Goal: Find specific page/section: Find specific page/section

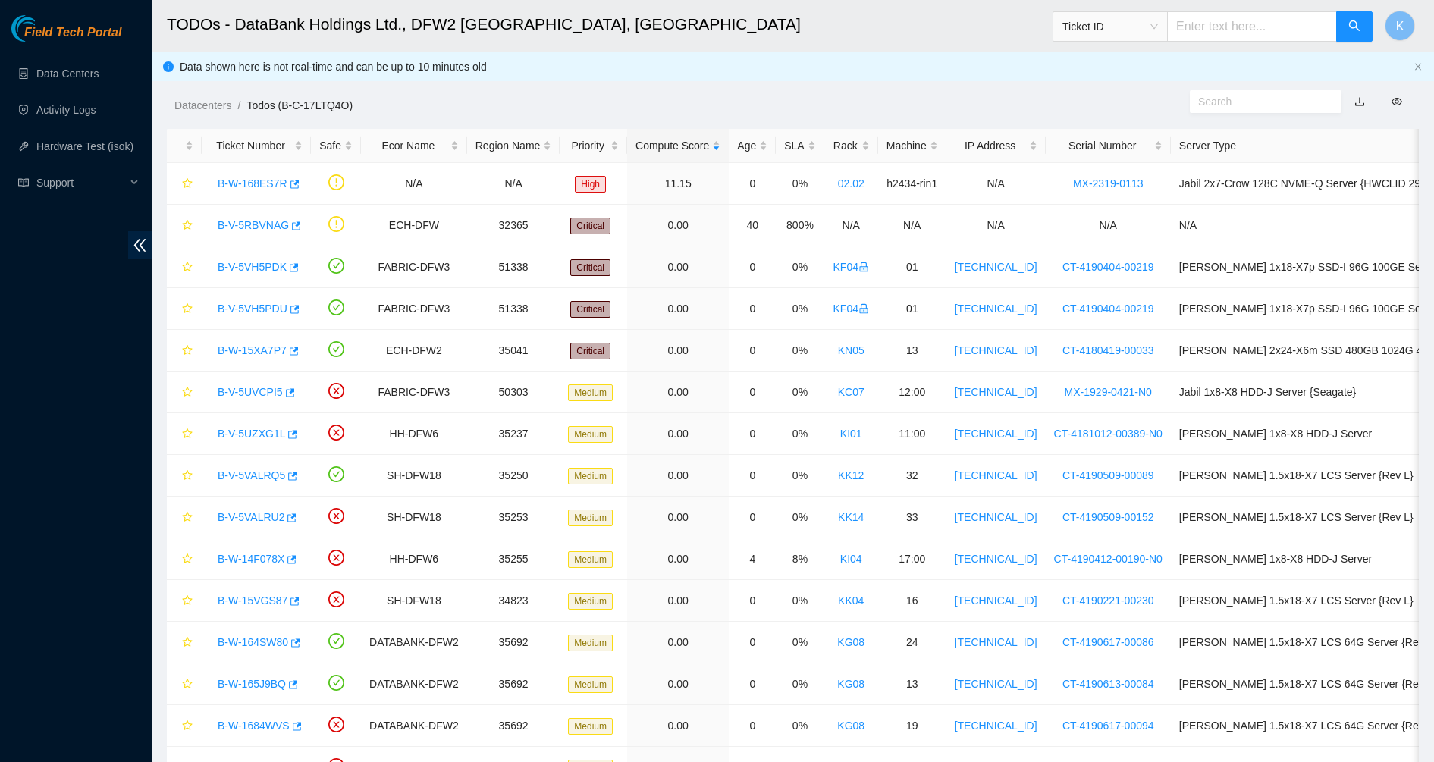
click at [55, 33] on span "Field Tech Portal" at bounding box center [72, 33] width 97 height 14
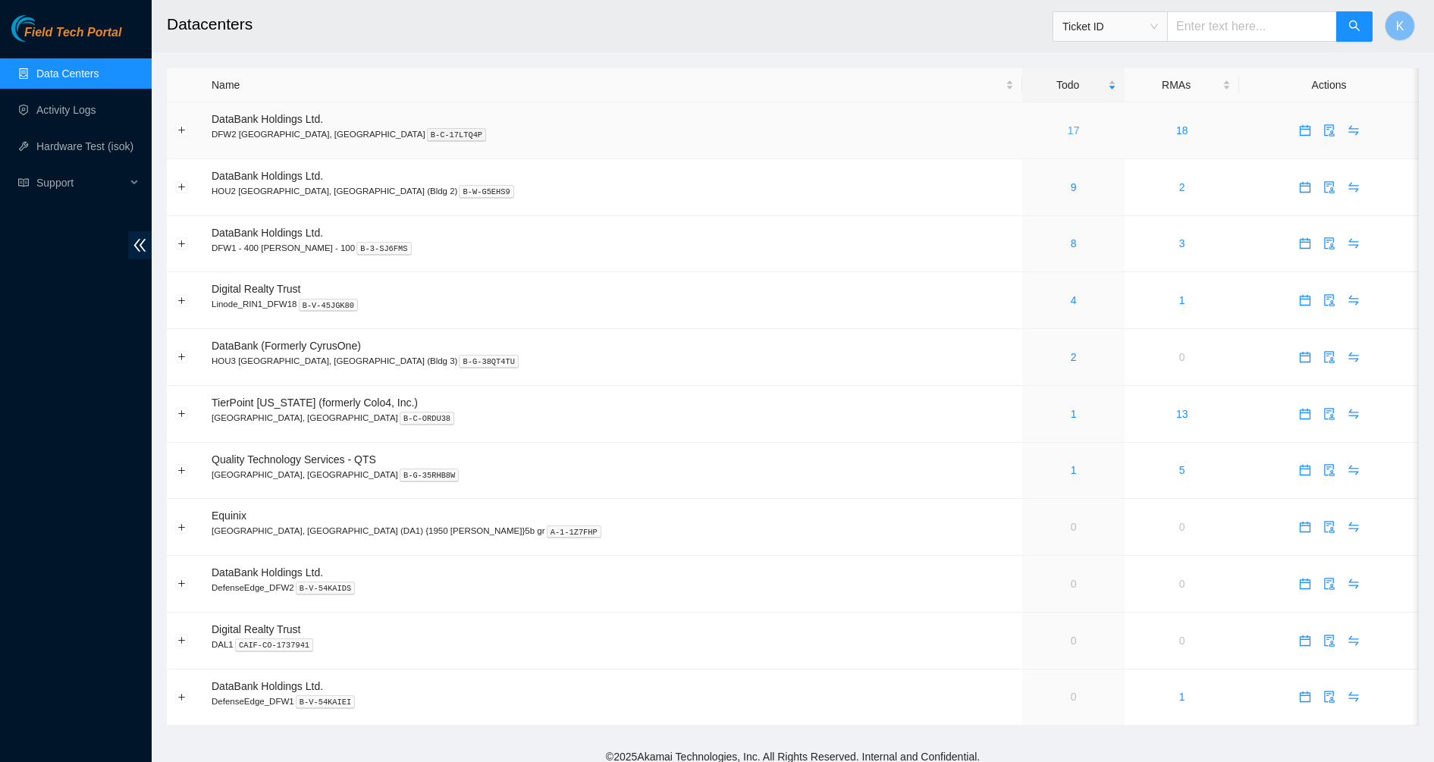
click at [1068, 127] on link "17" at bounding box center [1074, 130] width 12 height 12
